Goal: Task Accomplishment & Management: Manage account settings

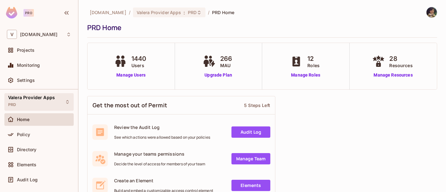
click at [40, 99] on span "Valera Provider Apps" at bounding box center [31, 97] width 47 height 5
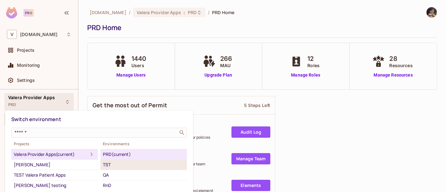
click at [117, 165] on div "TST" at bounding box center [143, 165] width 81 height 8
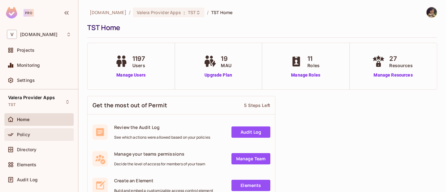
click at [29, 129] on div "Policy" at bounding box center [38, 134] width 69 height 13
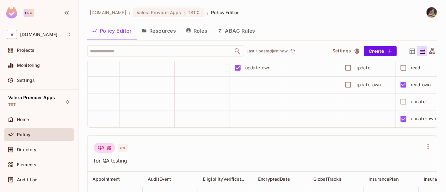
scroll to position [1625, 0]
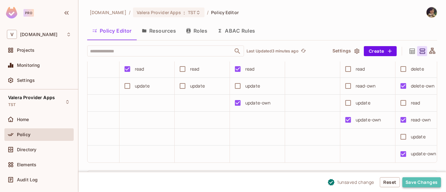
click at [421, 184] on button "Save Changes" at bounding box center [421, 182] width 39 height 10
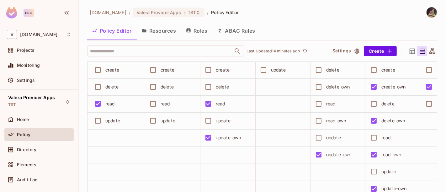
scroll to position [1556, 0]
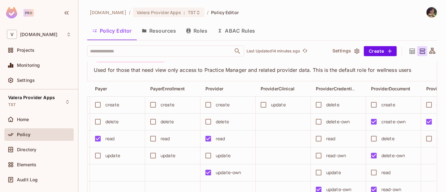
drag, startPoint x: 115, startPoint y: 96, endPoint x: 159, endPoint y: 98, distance: 44.5
click at [159, 62] on div "Practice Manager Viewer" at bounding box center [131, 57] width 74 height 10
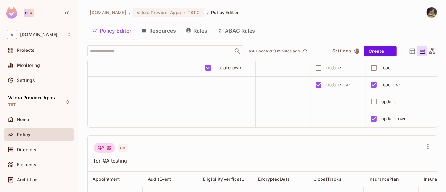
scroll to position [1625, 0]
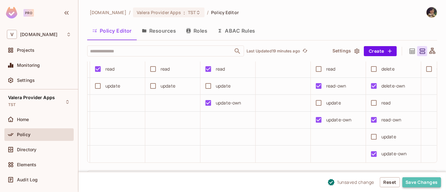
click at [425, 182] on button "Save Changes" at bounding box center [421, 182] width 39 height 10
click at [421, 180] on button "Save Changes" at bounding box center [421, 182] width 39 height 10
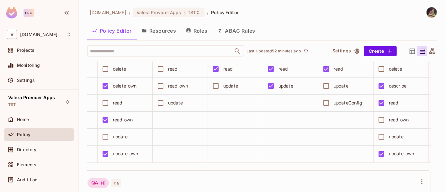
scroll to position [1660, 0]
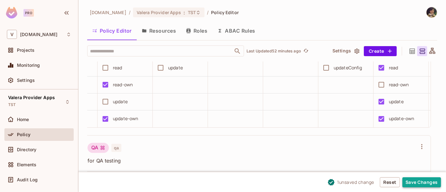
click at [424, 181] on button "Save Changes" at bounding box center [421, 182] width 39 height 10
click at [426, 181] on button "Save Changes" at bounding box center [421, 182] width 39 height 10
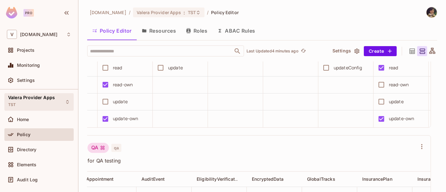
click at [36, 96] on span "Valera Provider Apps" at bounding box center [31, 97] width 47 height 5
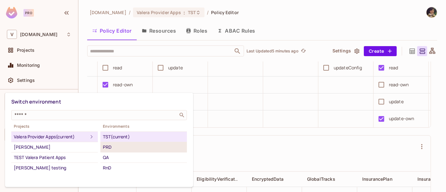
click at [128, 146] on div "PRD" at bounding box center [143, 147] width 81 height 8
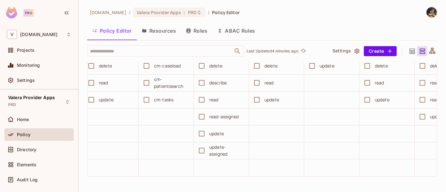
scroll to position [0, 534]
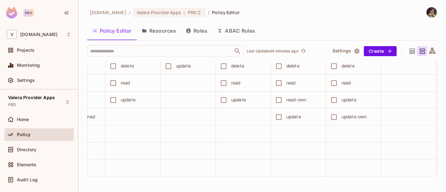
drag, startPoint x: 193, startPoint y: 159, endPoint x: 345, endPoint y: 158, distance: 151.6
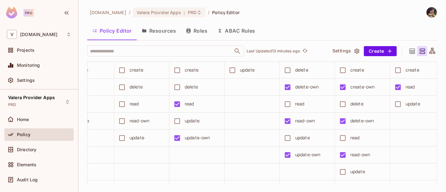
scroll to position [9, 0]
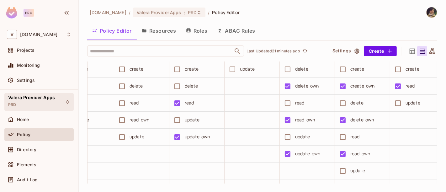
click at [29, 97] on span "Valera Provider Apps" at bounding box center [31, 97] width 47 height 5
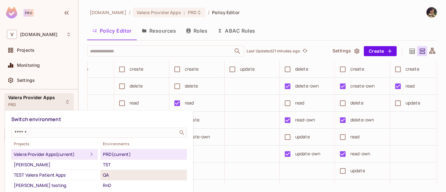
click at [132, 174] on div "QA" at bounding box center [143, 175] width 81 height 8
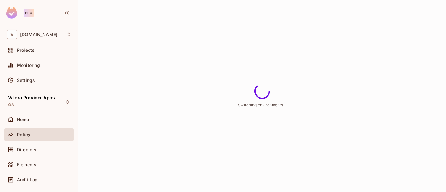
scroll to position [0, 0]
